Goal: Check status: Check status

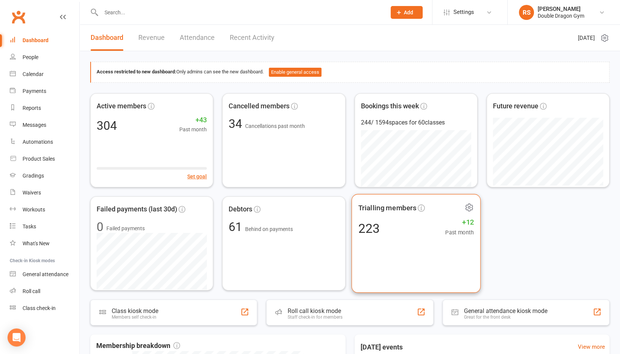
click at [441, 225] on div "223 +12 Past month" at bounding box center [416, 227] width 116 height 17
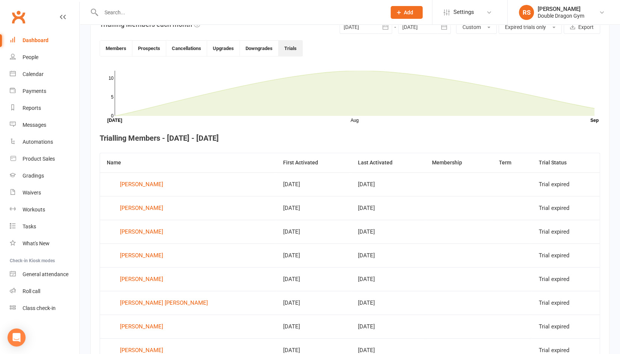
scroll to position [195, 0]
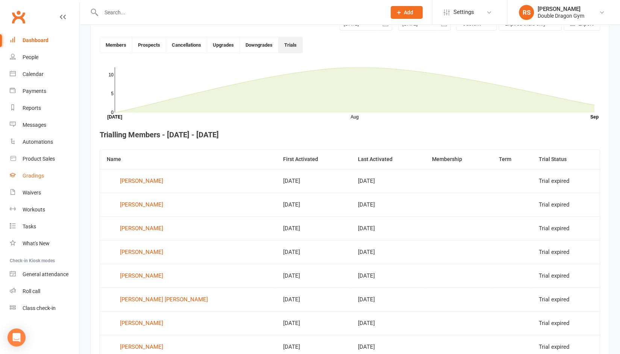
click at [33, 178] on div "Gradings" at bounding box center [33, 175] width 21 height 6
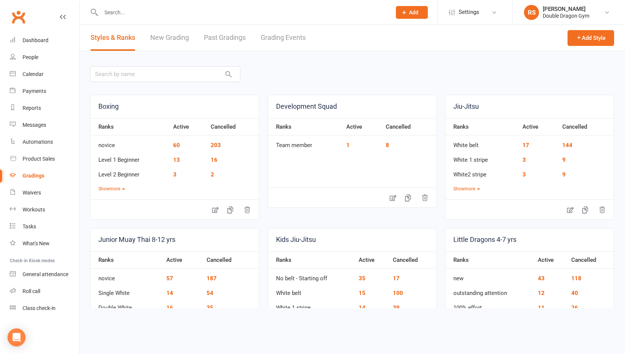
click at [277, 37] on link "Grading Events" at bounding box center [283, 38] width 45 height 26
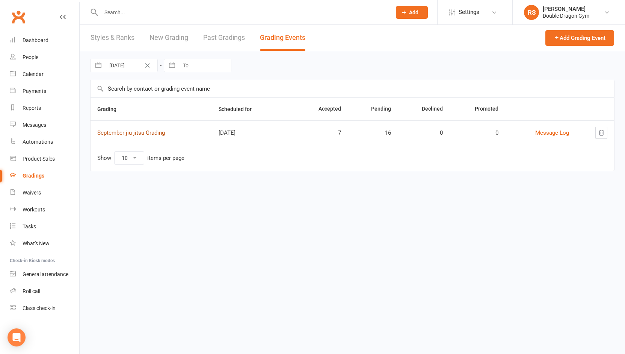
click at [148, 132] on link "September jiu-jitsu Grading" at bounding box center [131, 132] width 68 height 7
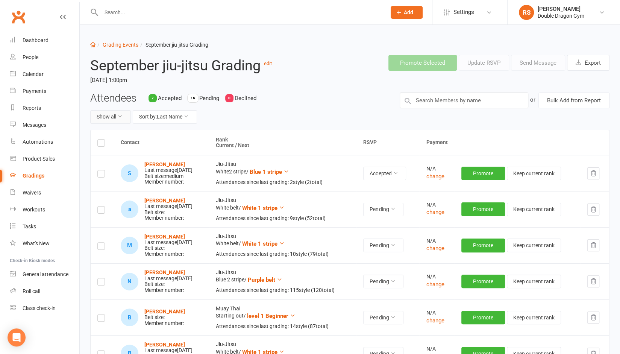
click at [124, 114] on button "Show all" at bounding box center [110, 117] width 41 height 14
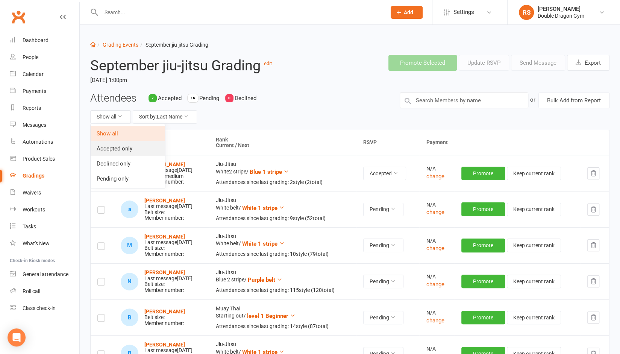
click at [113, 151] on link "Accepted only" at bounding box center [128, 148] width 74 height 15
